Goal: Task Accomplishment & Management: Use online tool/utility

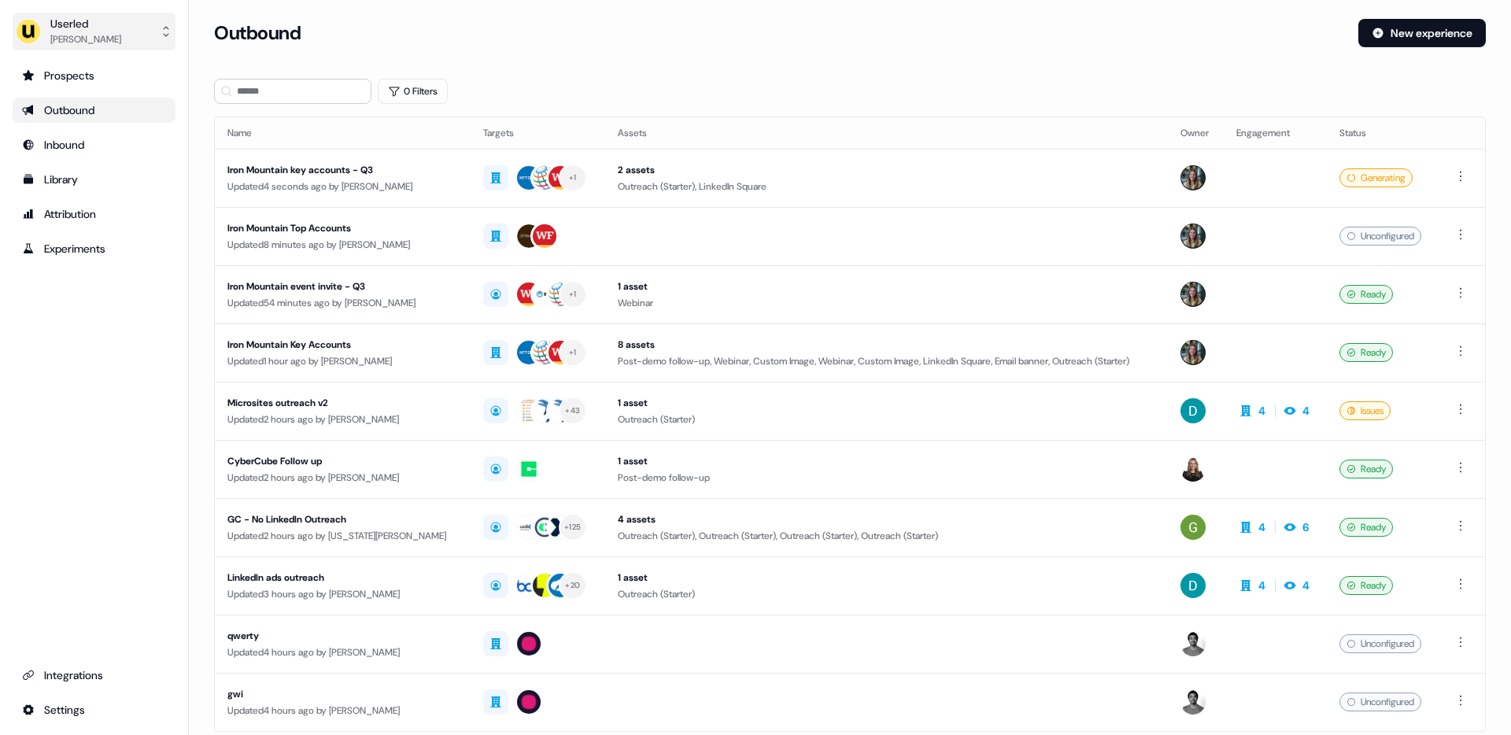
click at [68, 28] on div "Userled" at bounding box center [85, 24] width 71 height 16
click at [100, 77] on div "Impersonate (Admin)" at bounding box center [93, 74] width 149 height 28
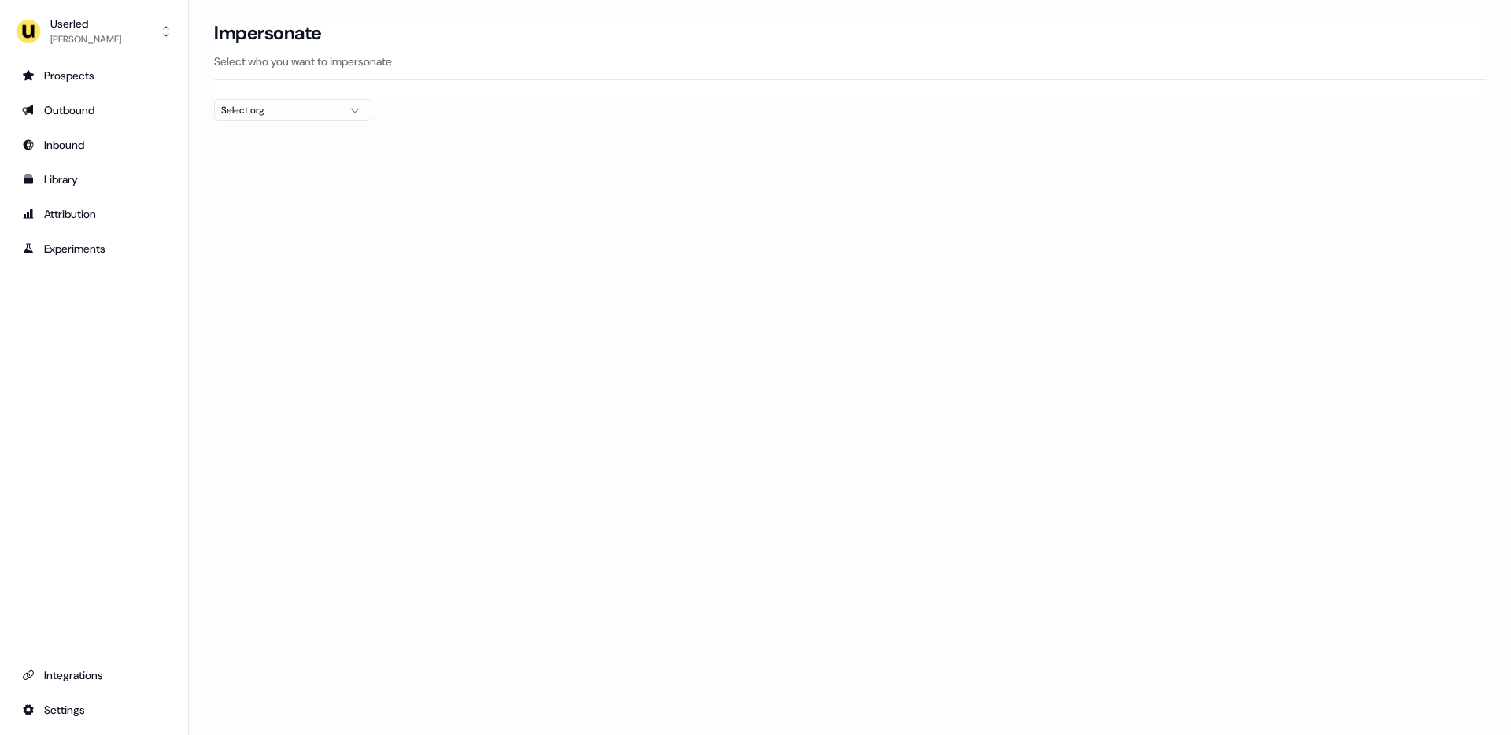
click at [232, 110] on div "Select org" at bounding box center [280, 110] width 118 height 16
type input "***"
click at [248, 164] on div "Wiiisdom" at bounding box center [293, 166] width 156 height 25
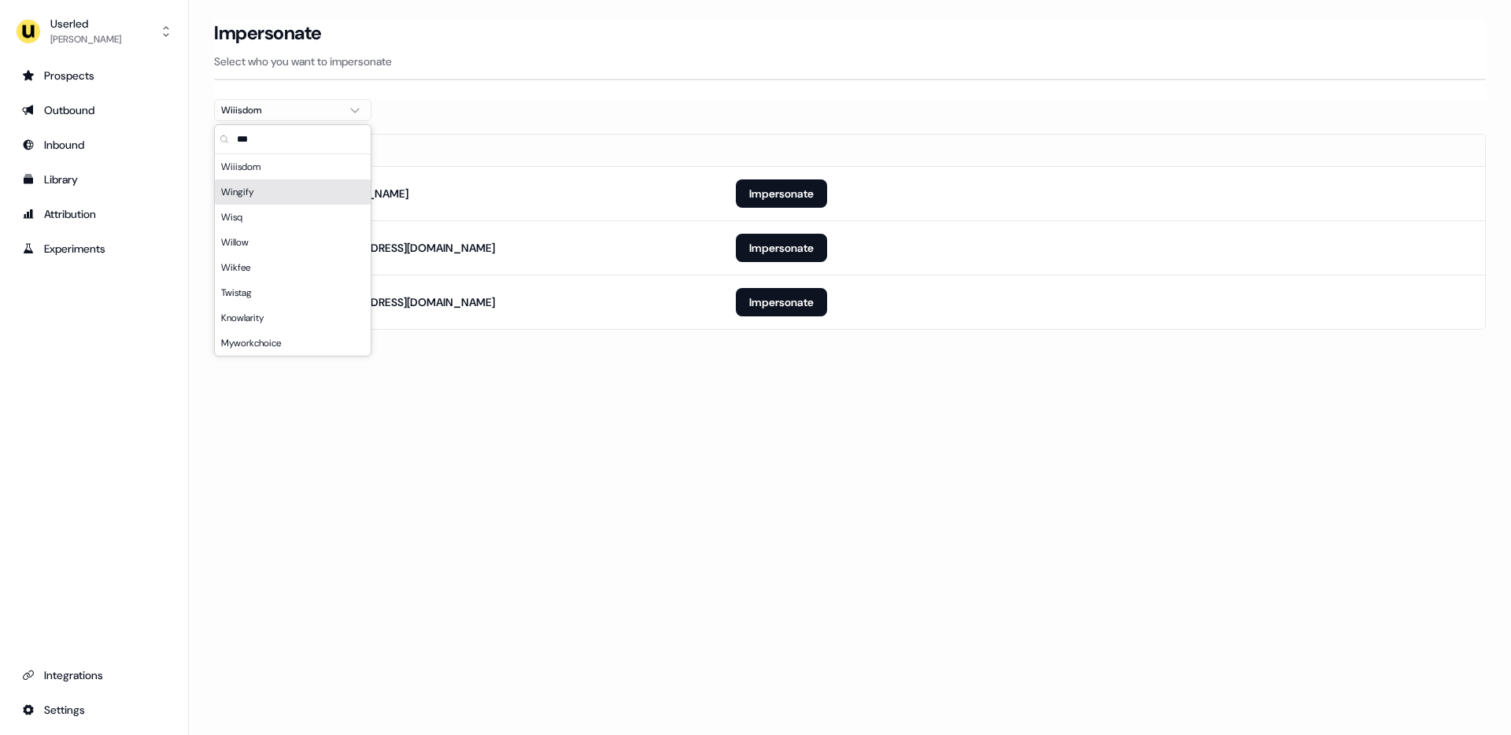
click at [411, 387] on div "Loading... Impersonate Select who you want to impersonate Wiiisdom Email [EMAIL…" at bounding box center [850, 367] width 1322 height 735
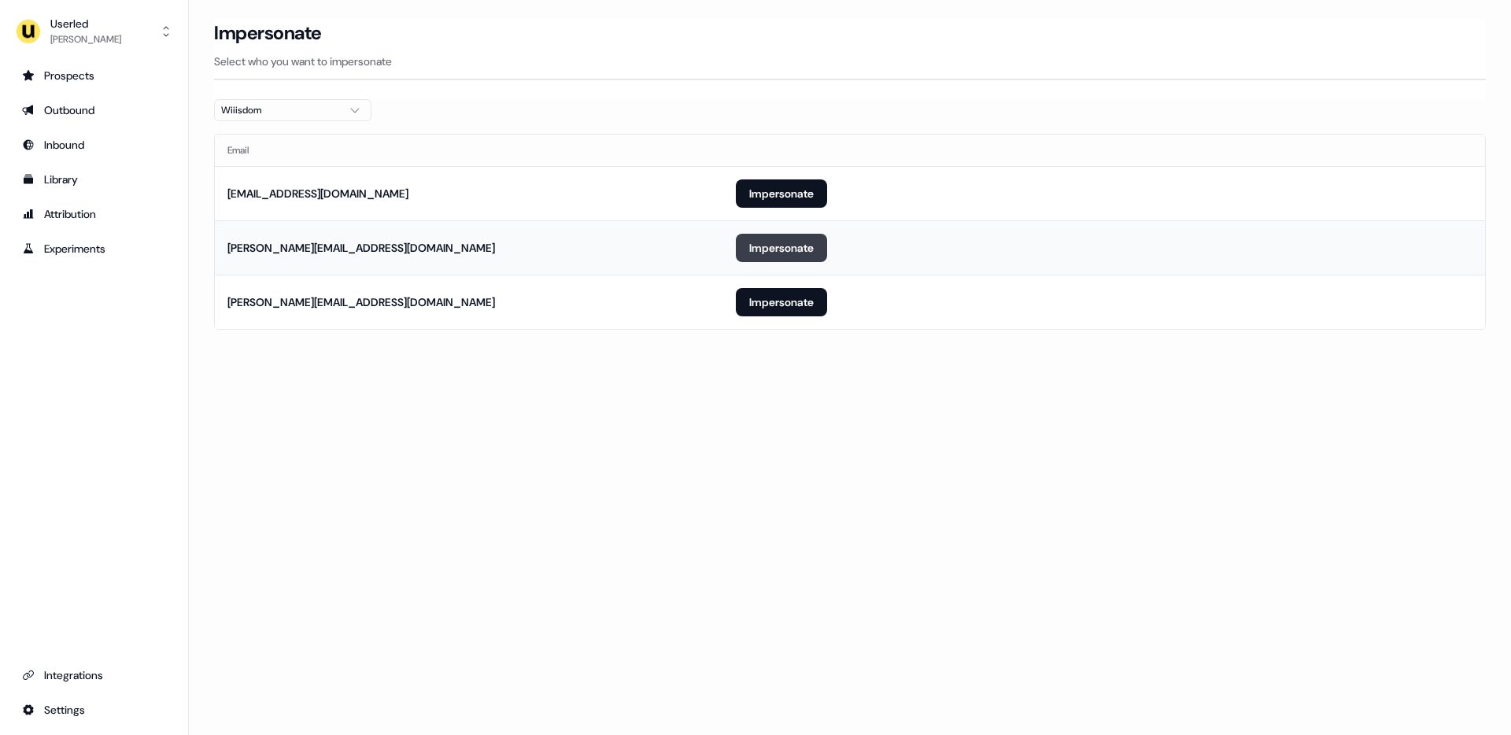
click at [761, 249] on button "Impersonate" at bounding box center [781, 248] width 91 height 28
